Goal: Task Accomplishment & Management: Manage account settings

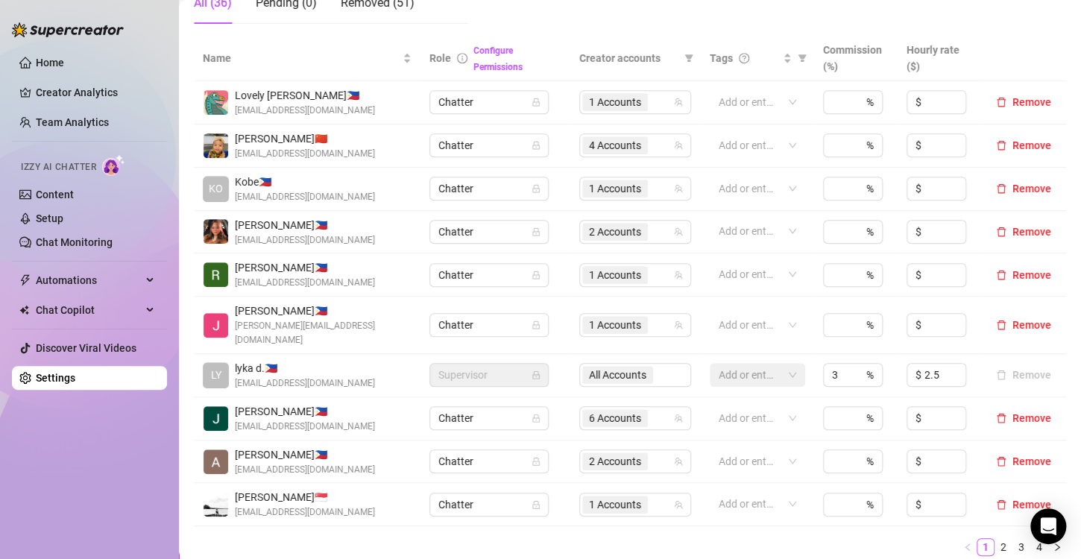
scroll to position [447, 0]
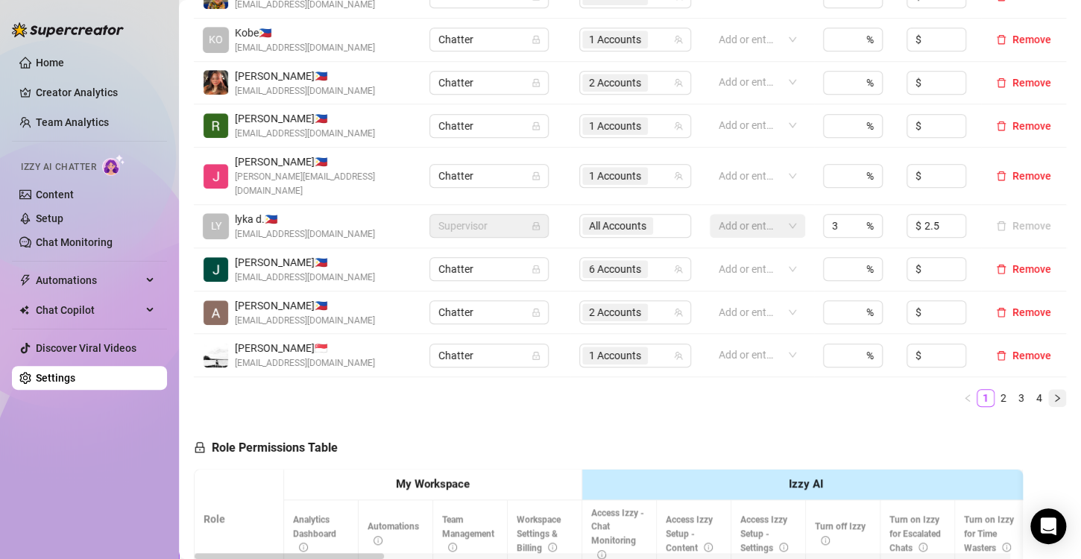
click at [1055, 394] on icon "right" at bounding box center [1057, 397] width 4 height 7
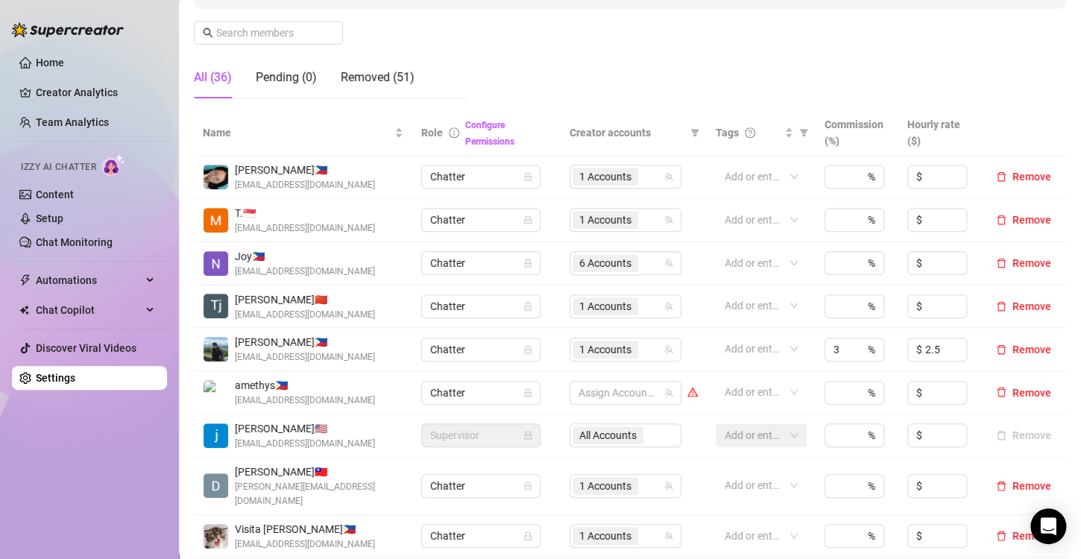
scroll to position [373, 0]
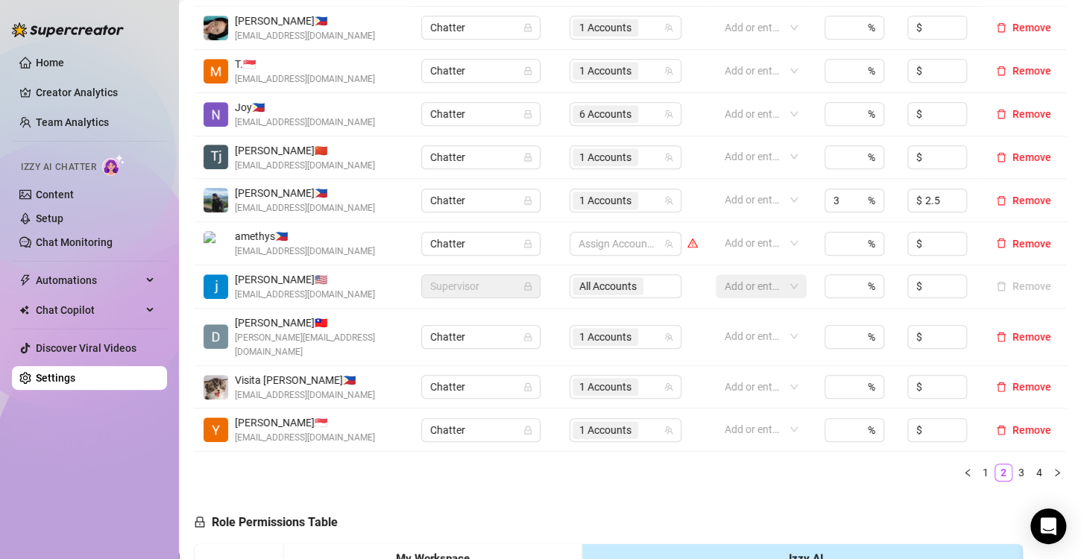
click at [963, 468] on icon "left" at bounding box center [967, 472] width 9 height 9
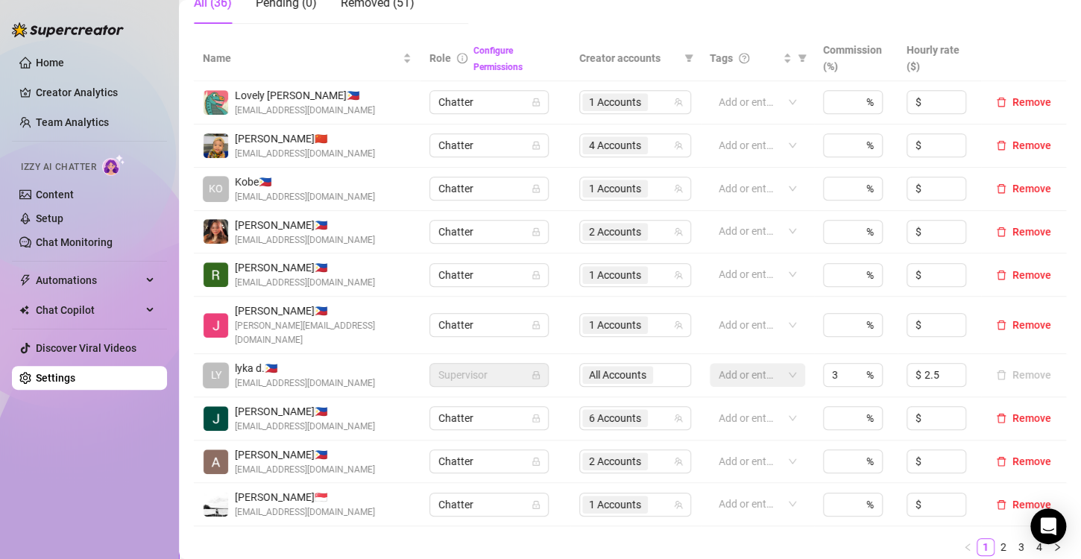
scroll to position [447, 0]
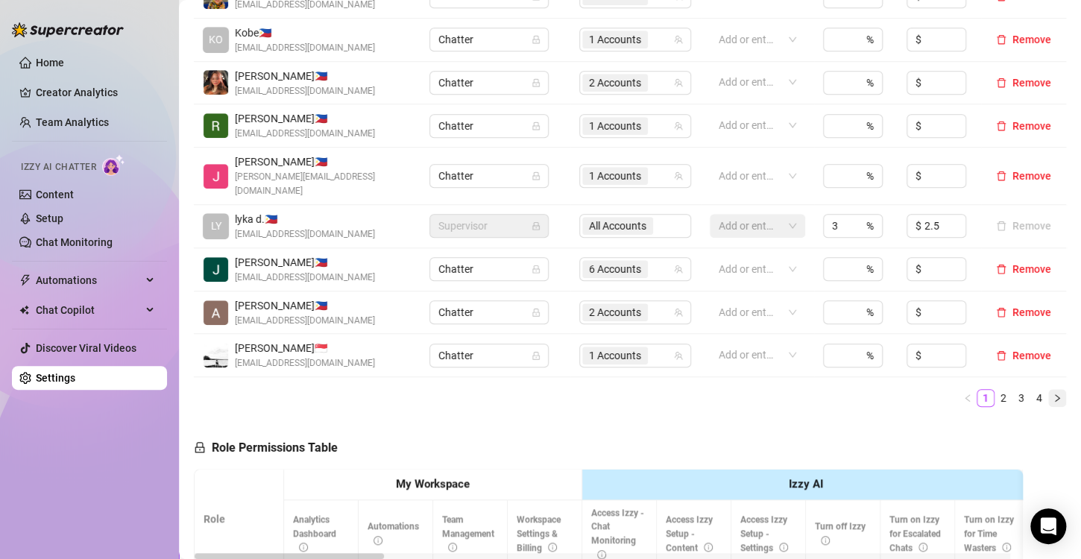
click at [1053, 394] on icon "right" at bounding box center [1057, 398] width 9 height 9
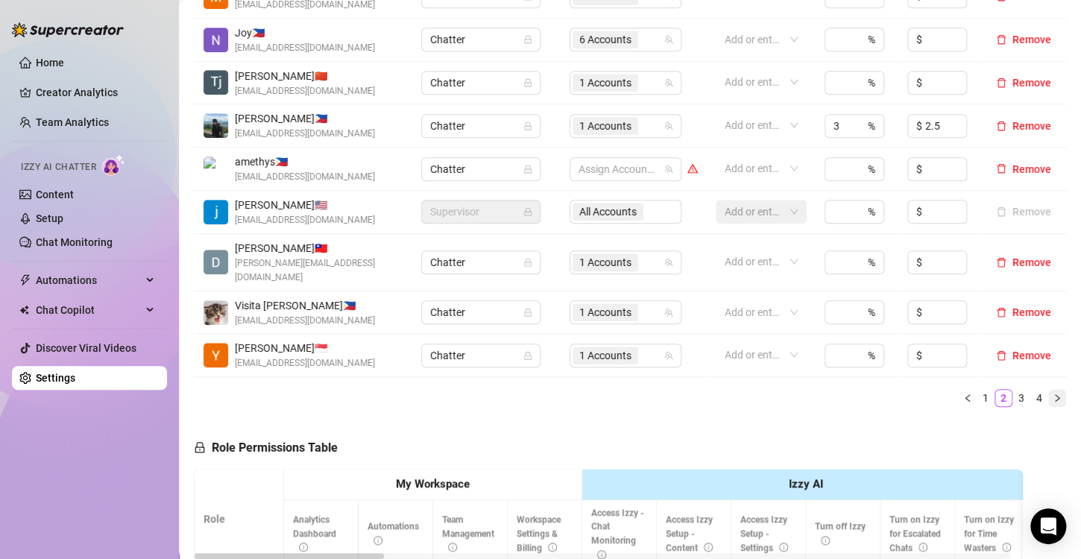
click at [1053, 394] on icon "right" at bounding box center [1057, 398] width 9 height 9
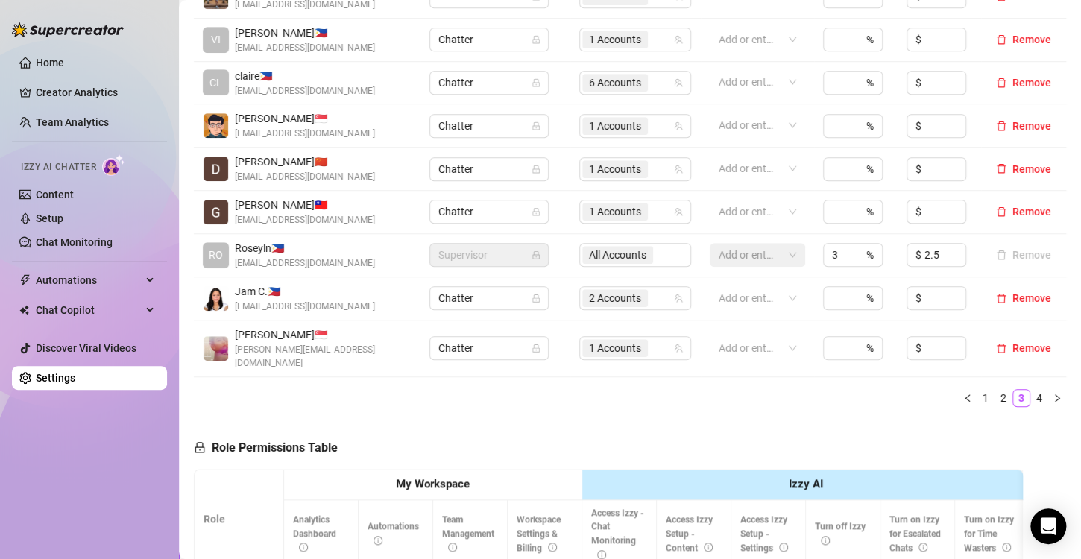
scroll to position [298, 0]
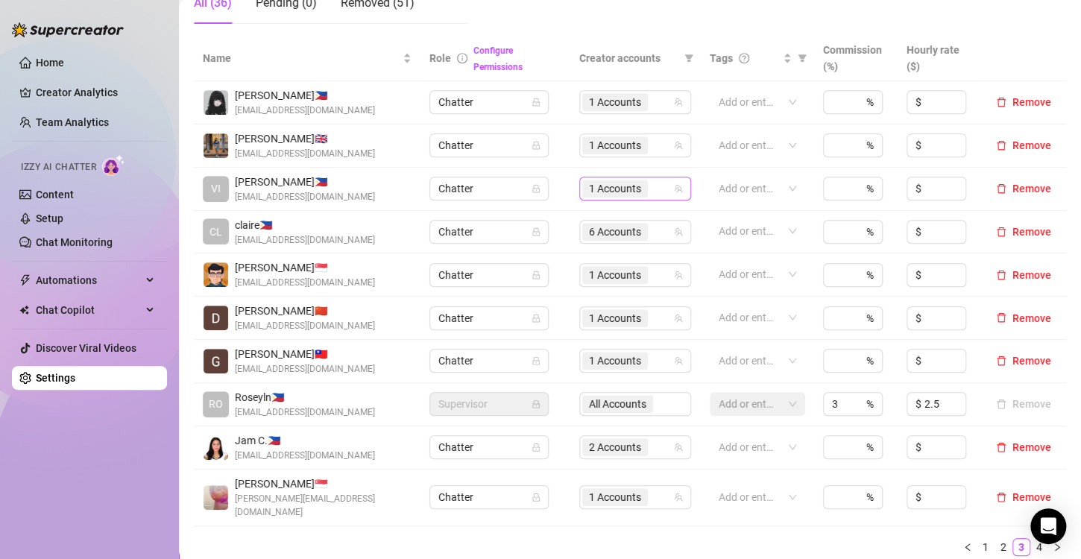
click at [626, 186] on span "1 Accounts" at bounding box center [615, 188] width 52 height 16
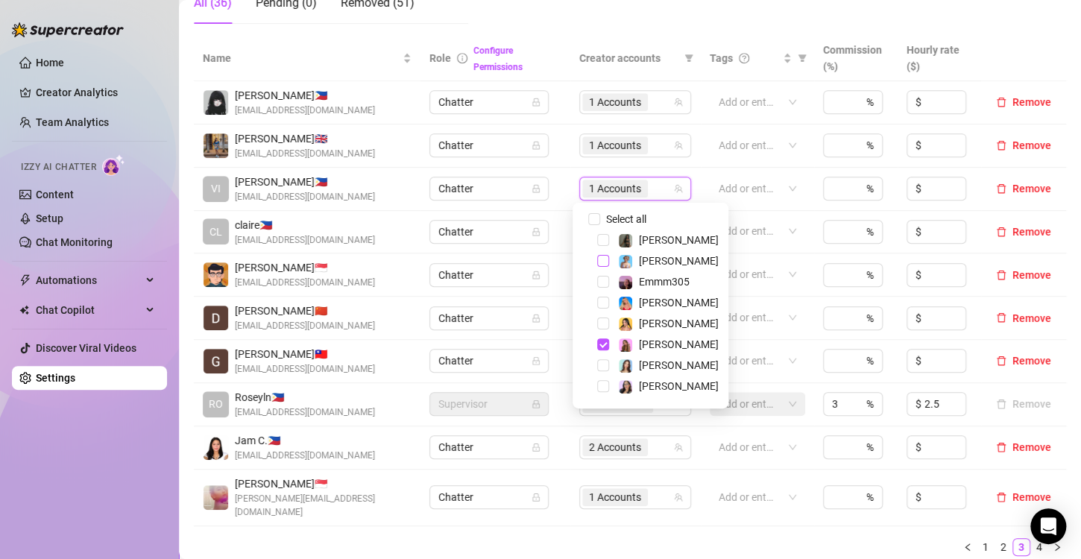
click at [600, 262] on span "Select tree node" at bounding box center [603, 261] width 12 height 12
click at [635, 538] on ul "1 2 3 4" at bounding box center [630, 547] width 872 height 18
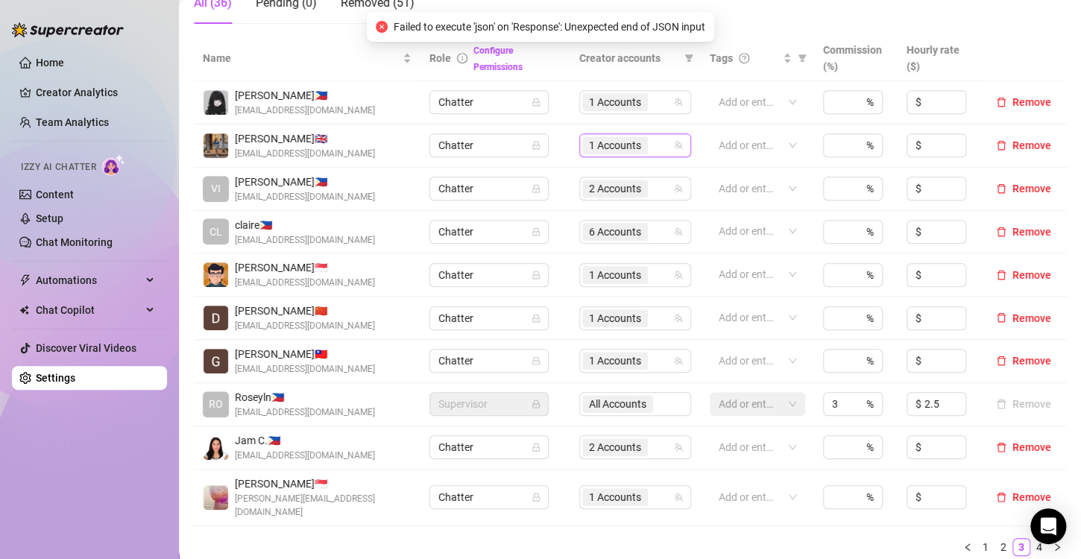
click at [615, 149] on span "1 Accounts" at bounding box center [615, 145] width 52 height 16
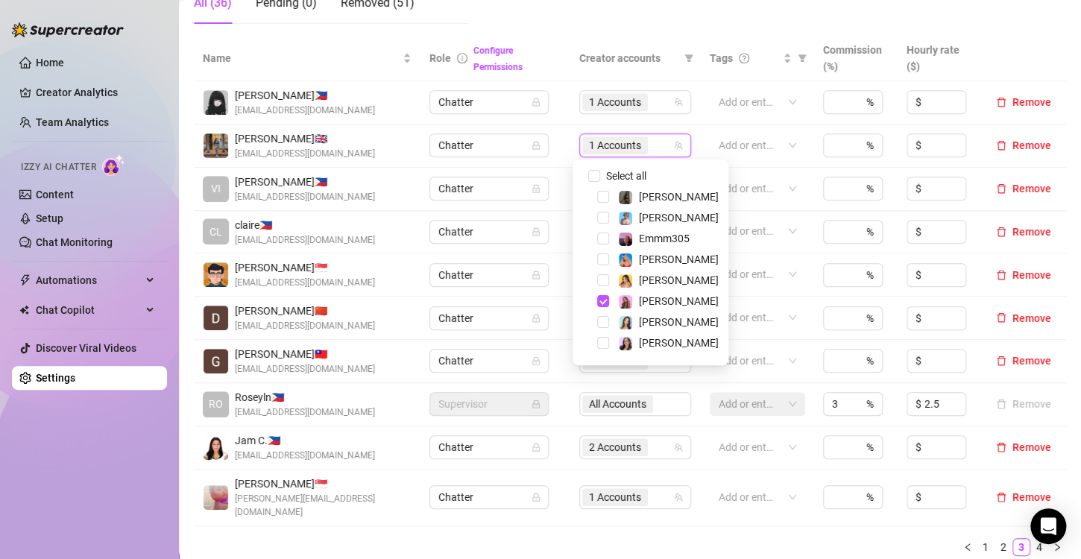
click at [632, 548] on div "Name Role Configure Permissions Creator accounts Tags Commission (%) Hourly rat…" at bounding box center [630, 302] width 872 height 532
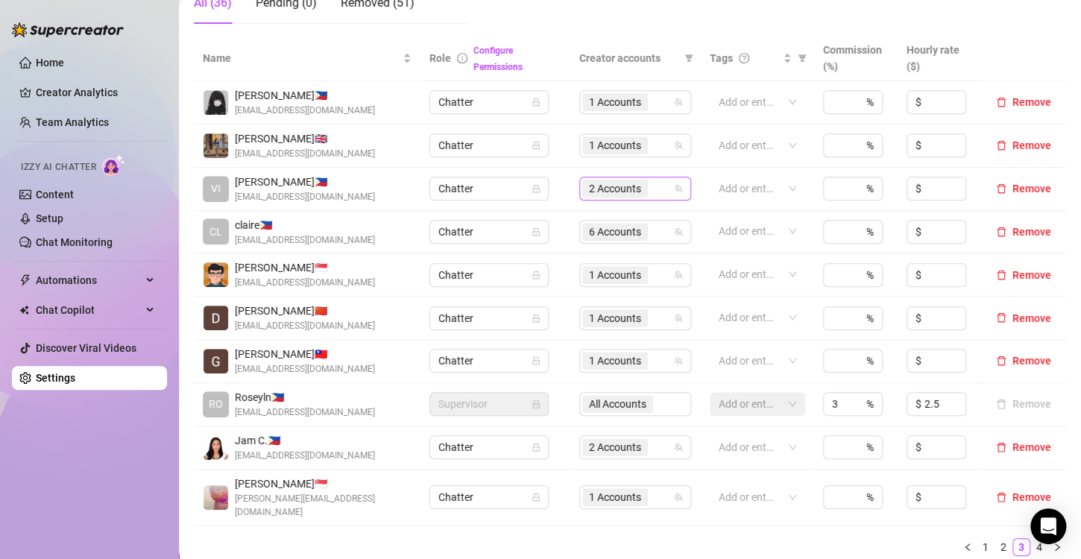
click at [603, 187] on span "2 Accounts" at bounding box center [615, 188] width 52 height 16
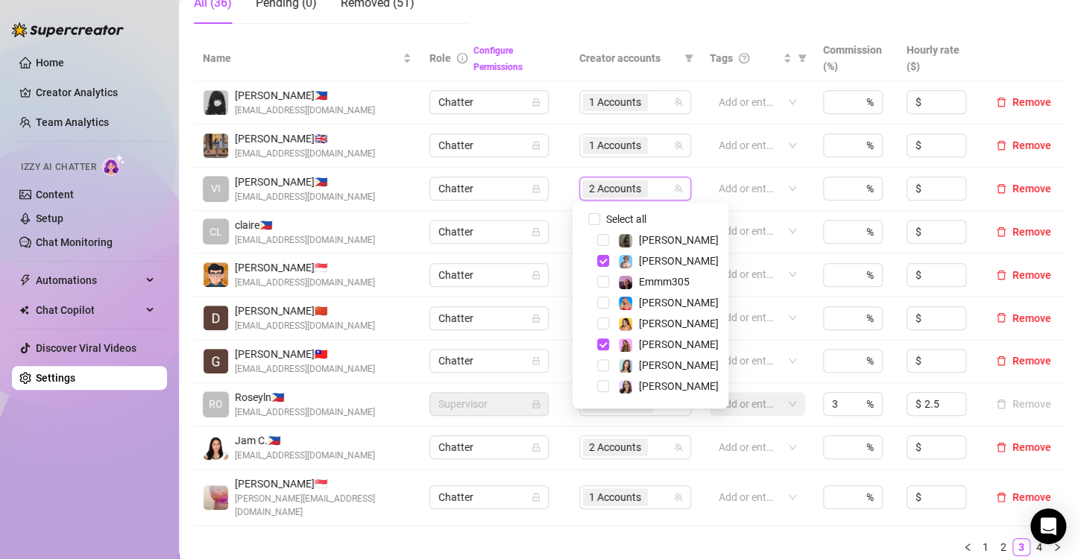
click at [650, 538] on ul "1 2 3 4" at bounding box center [630, 547] width 872 height 18
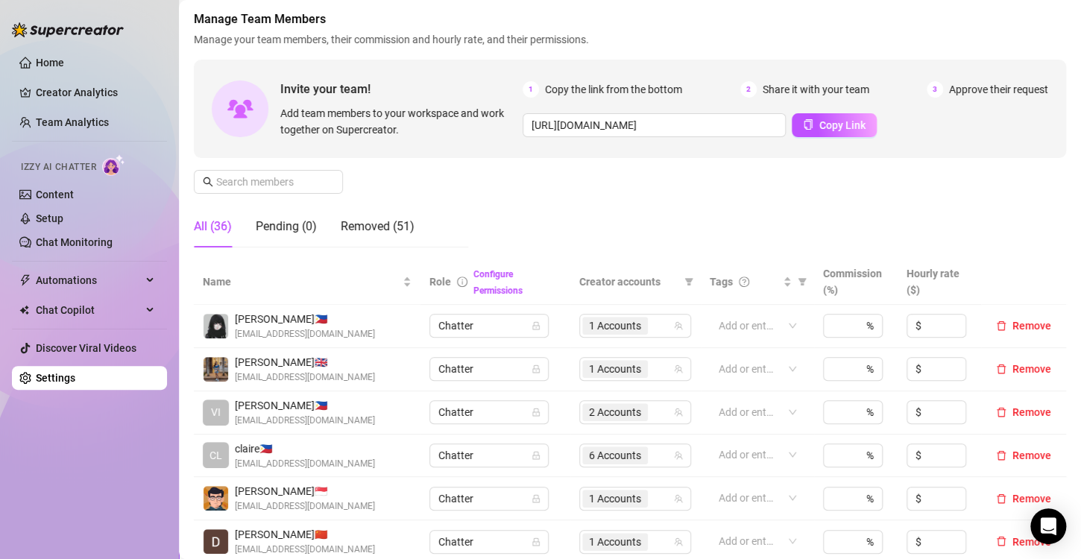
scroll to position [0, 0]
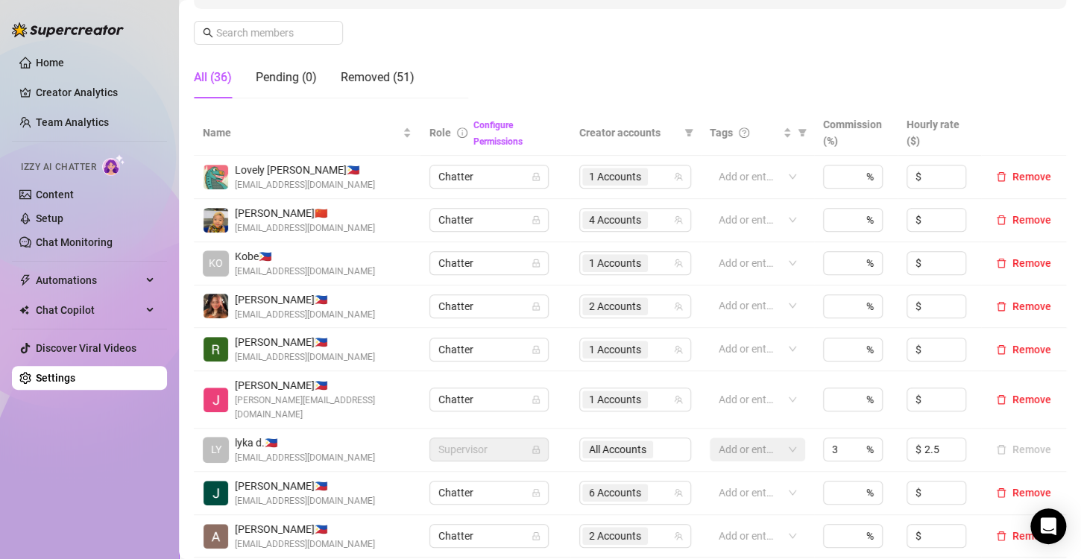
scroll to position [522, 0]
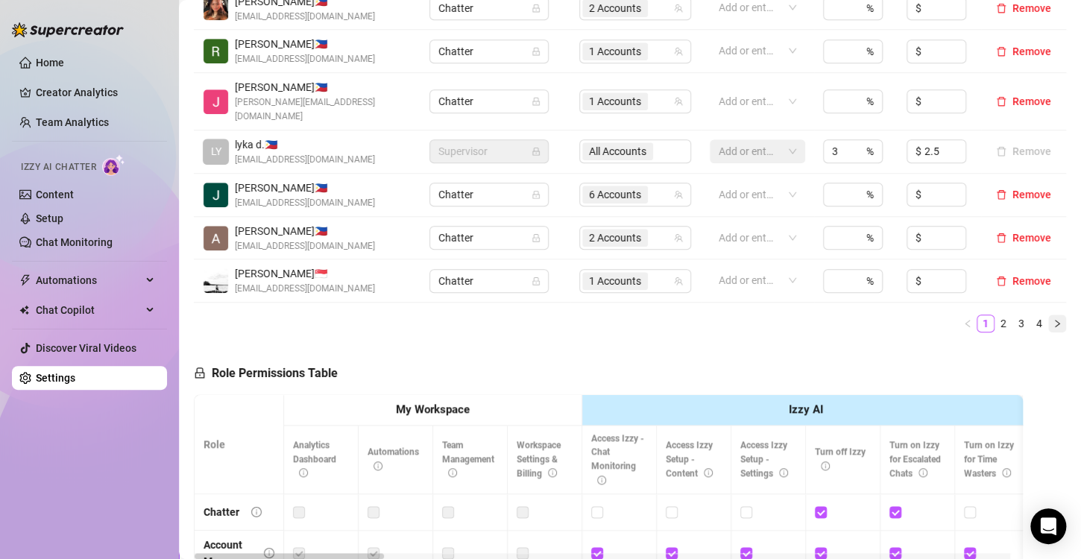
click at [1053, 319] on icon "right" at bounding box center [1057, 323] width 9 height 9
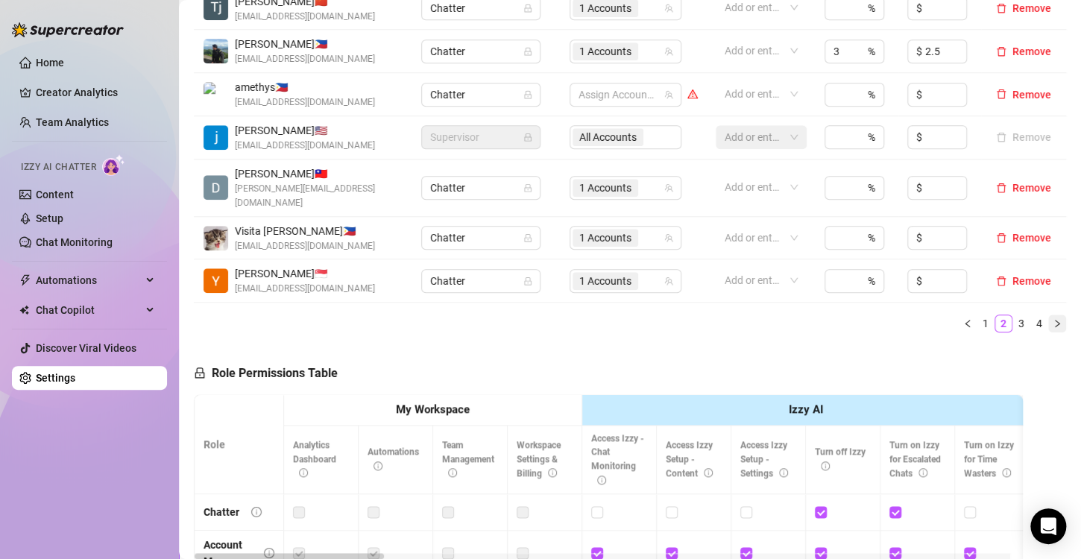
click at [1048, 315] on button "button" at bounding box center [1057, 324] width 18 height 18
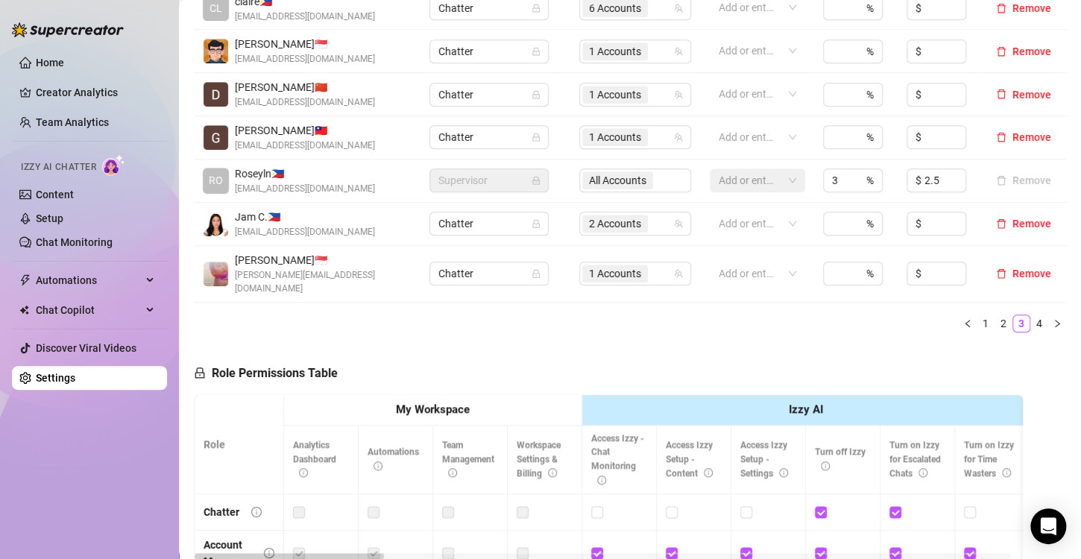
click at [1048, 315] on button "button" at bounding box center [1057, 324] width 18 height 18
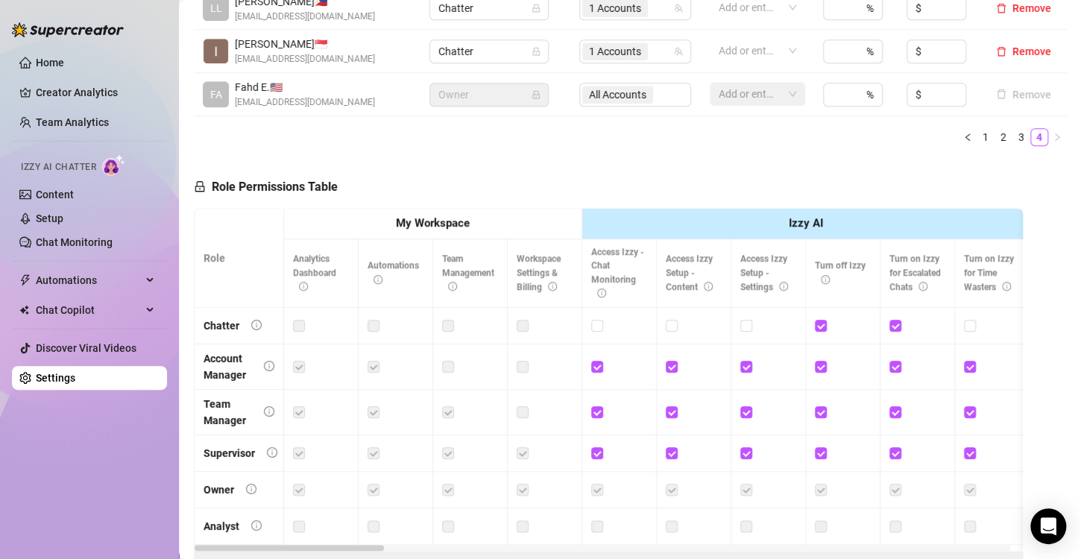
scroll to position [373, 0]
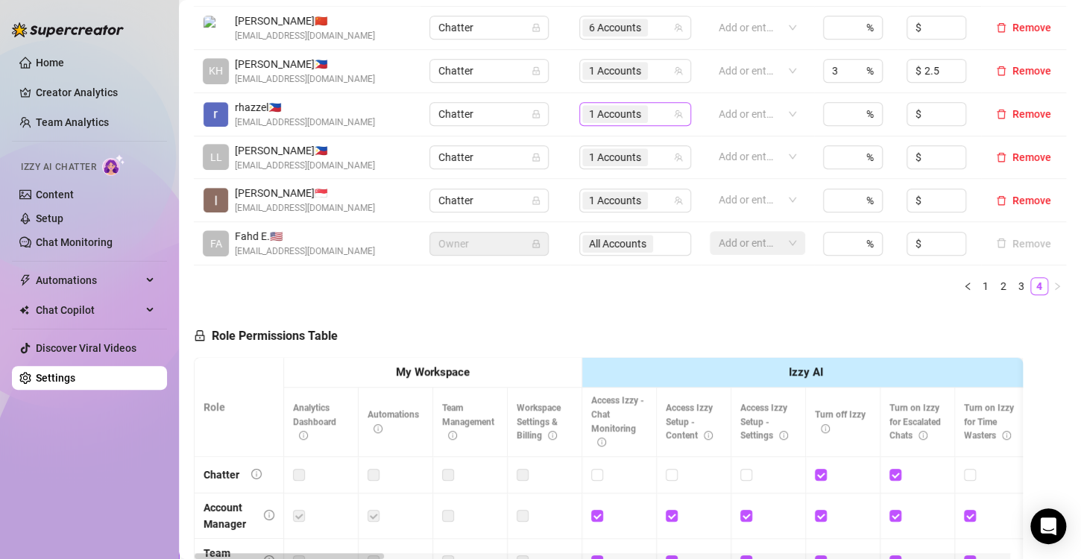
click at [609, 116] on span "1 Accounts" at bounding box center [615, 114] width 52 height 16
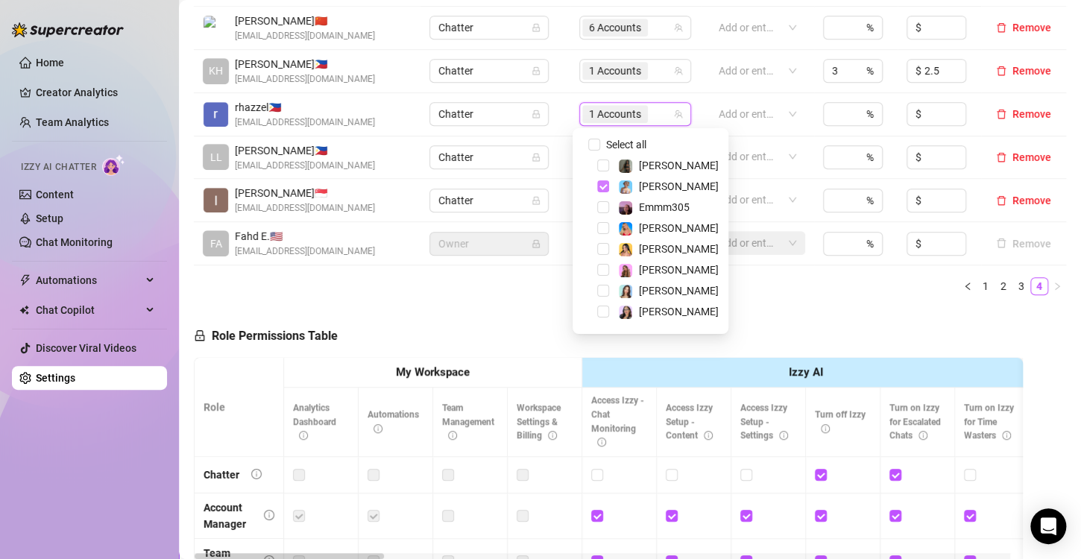
click at [603, 187] on span "Select tree node" at bounding box center [603, 186] width 12 height 12
click at [773, 315] on div "Role Permissions Table Role My Workspace Izzy AI OnlyFans Side Menu OnlyFans Ch…" at bounding box center [608, 522] width 829 height 430
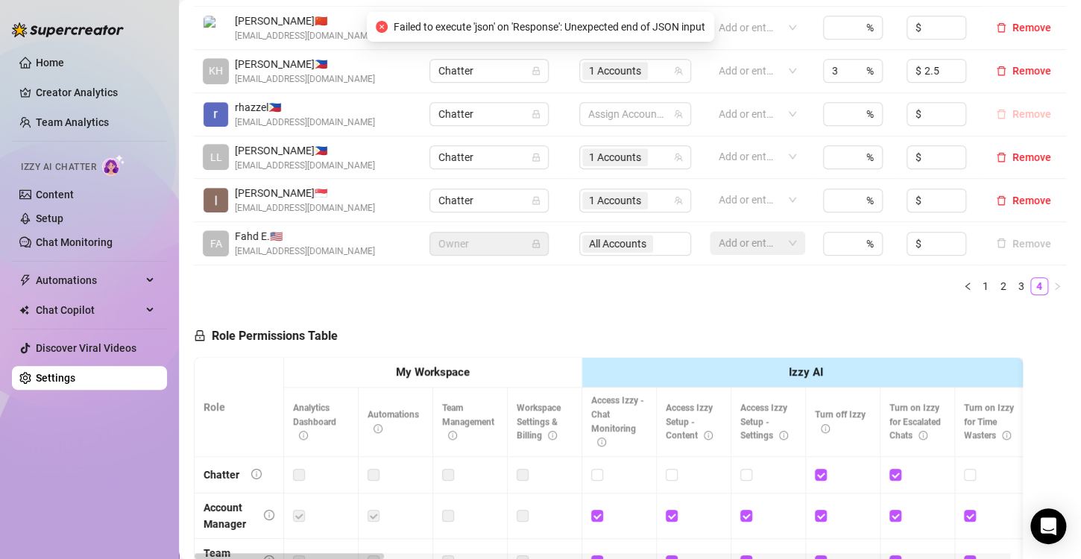
click at [1025, 113] on span "Remove" at bounding box center [1032, 114] width 39 height 12
